Goal: Task Accomplishment & Management: Manage account settings

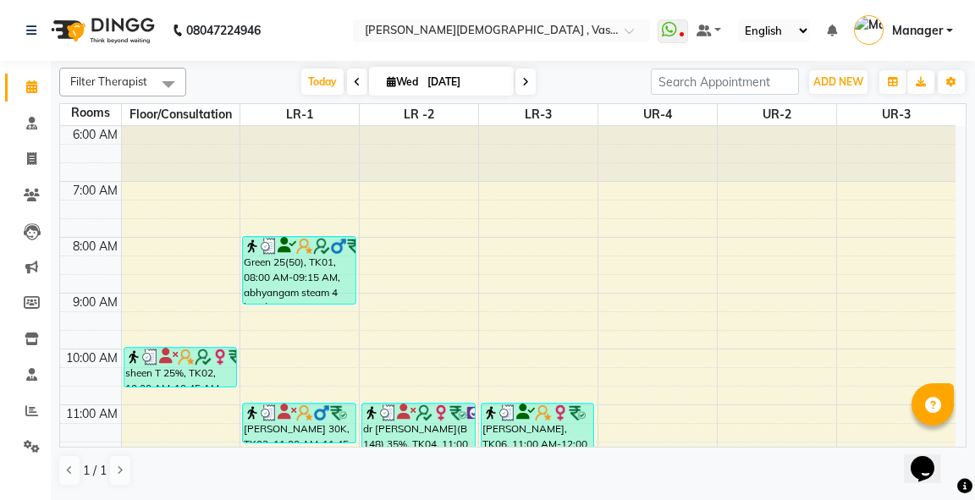
scroll to position [508, 0]
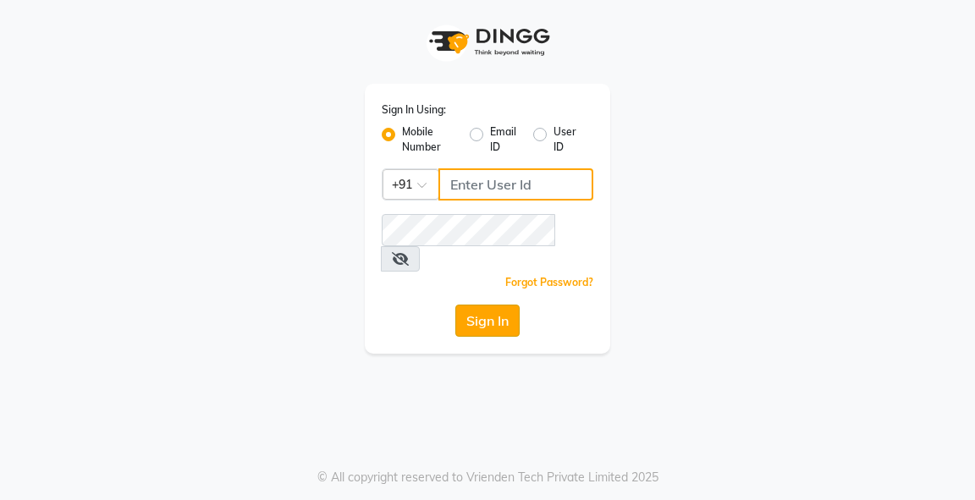
type input "9818659761"
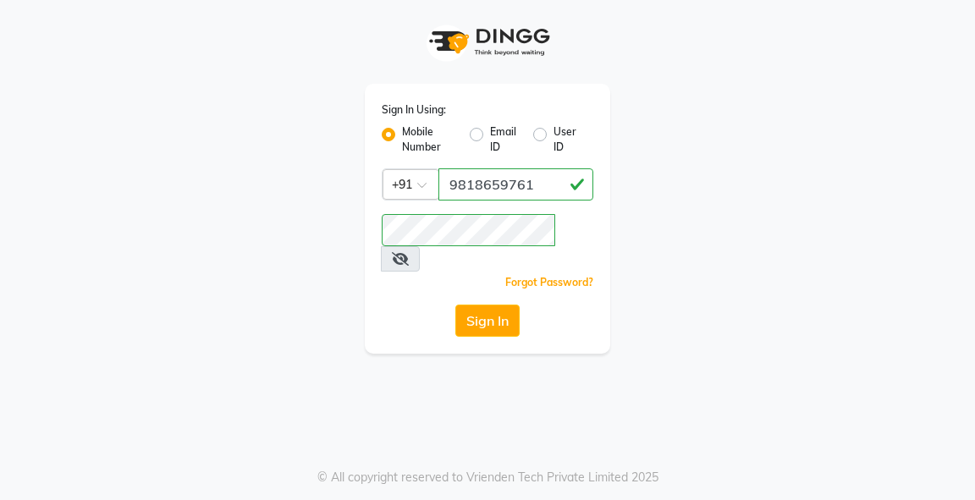
click at [477, 305] on button "Sign In" at bounding box center [487, 321] width 64 height 32
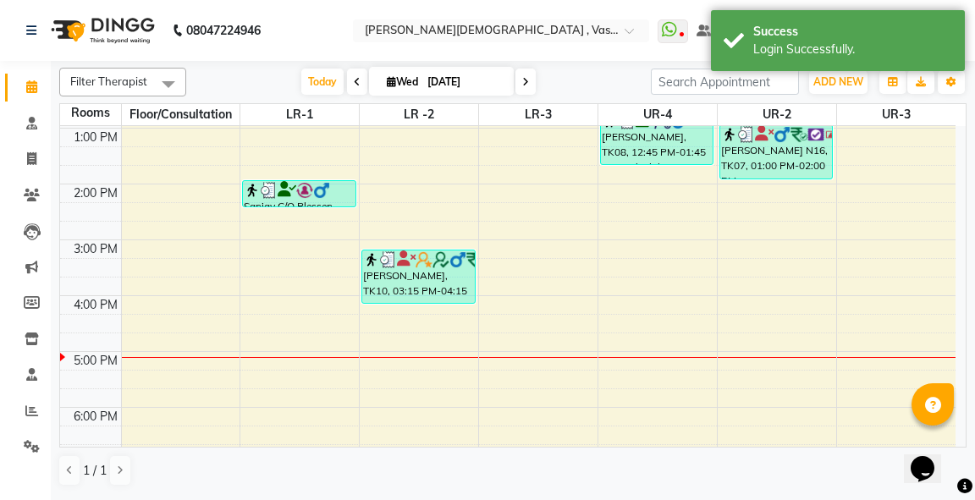
scroll to position [387, 0]
